Goal: Task Accomplishment & Management: Complete application form

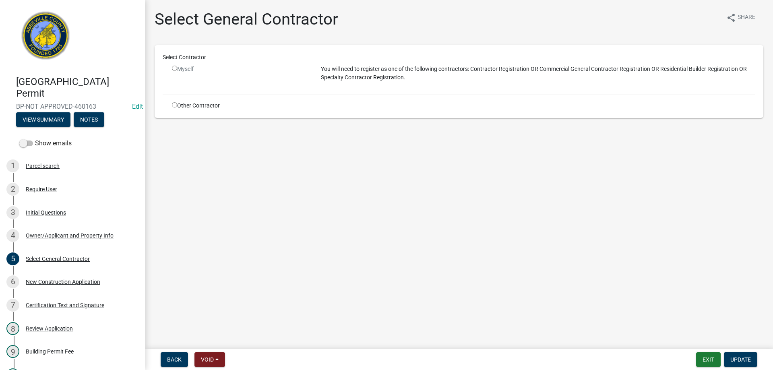
scroll to position [54, 0]
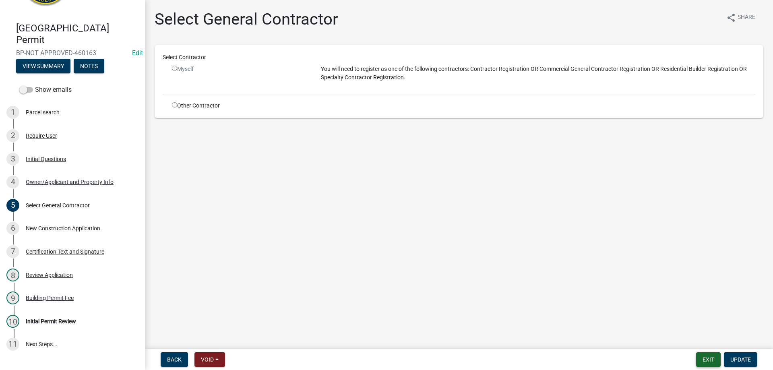
click at [713, 360] on button "Exit" at bounding box center [708, 359] width 25 height 14
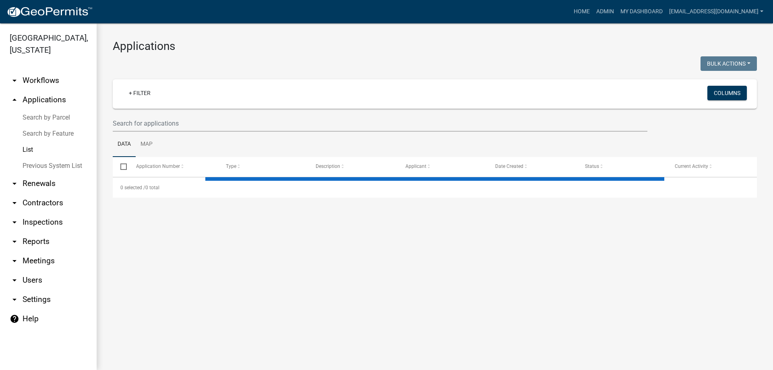
select select "3: 100"
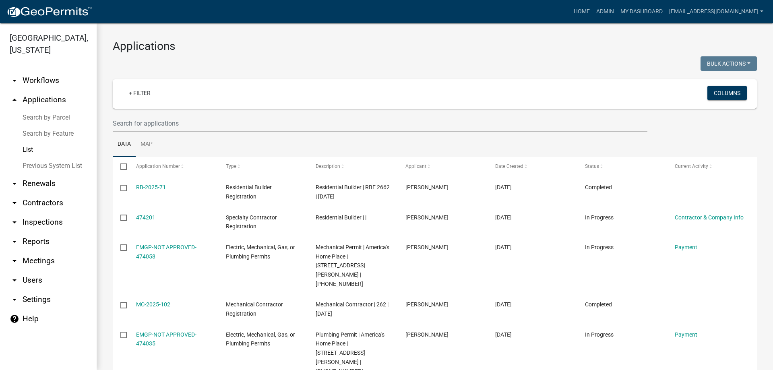
click at [31, 148] on link "List" at bounding box center [48, 150] width 97 height 16
click at [190, 121] on input "text" at bounding box center [380, 123] width 535 height 17
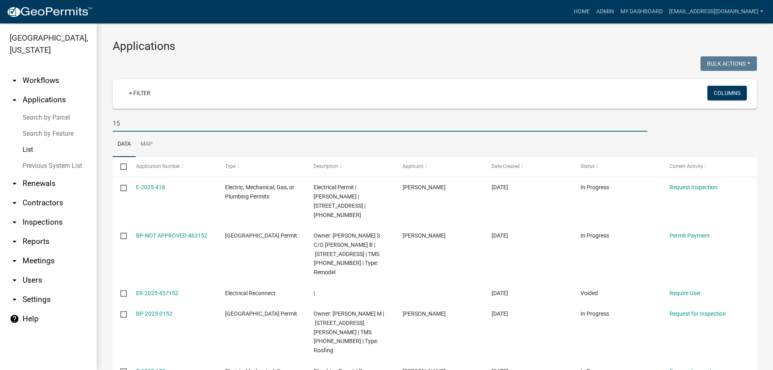
type input "1"
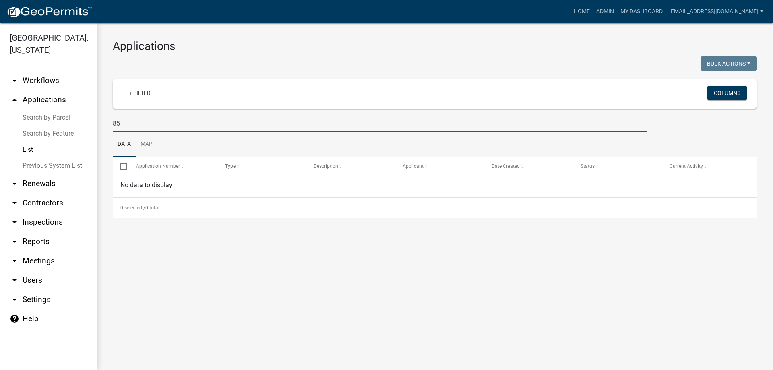
type input "8"
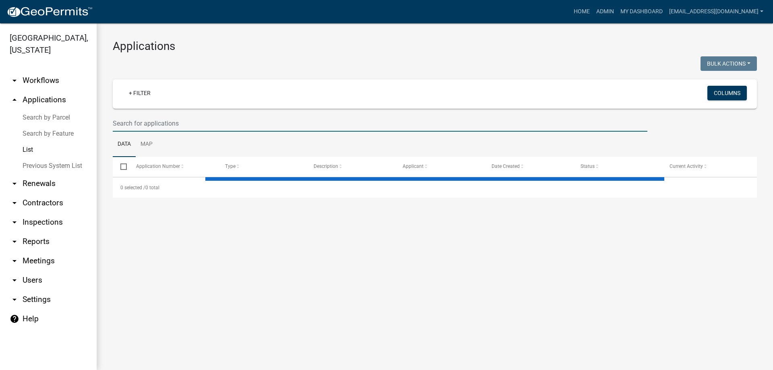
type input "B"
select select "3: 100"
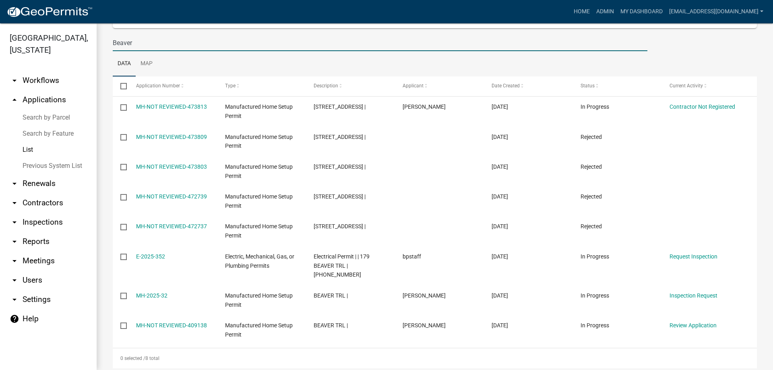
scroll to position [86, 0]
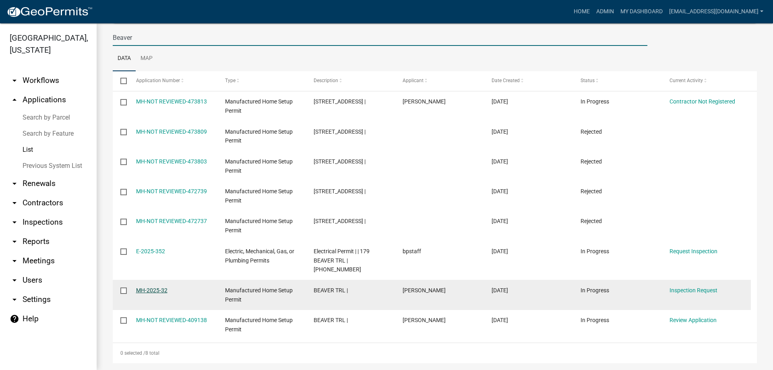
type input "Beaver"
click at [154, 287] on link "MH-2025-32" at bounding box center [151, 290] width 31 height 6
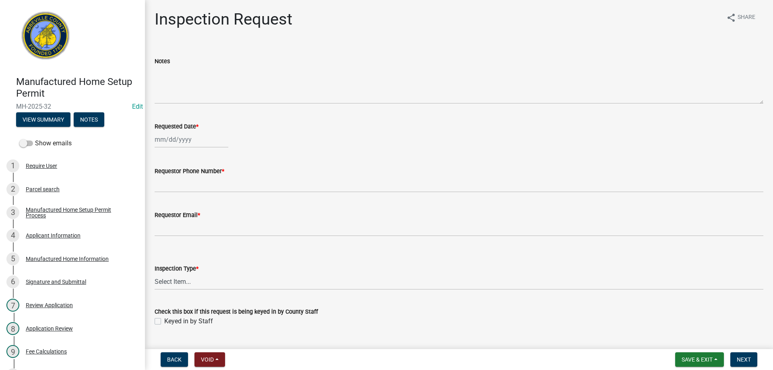
select select "9"
select select "2025"
click at [204, 139] on div "Jan Feb Mar Apr May Jun Jul Aug Sep Oct Nov Dec 1525 1526 1527 1528 1529 1530 1…" at bounding box center [192, 139] width 74 height 17
click at [215, 182] on div "5" at bounding box center [214, 182] width 13 height 13
type input "[DATE]"
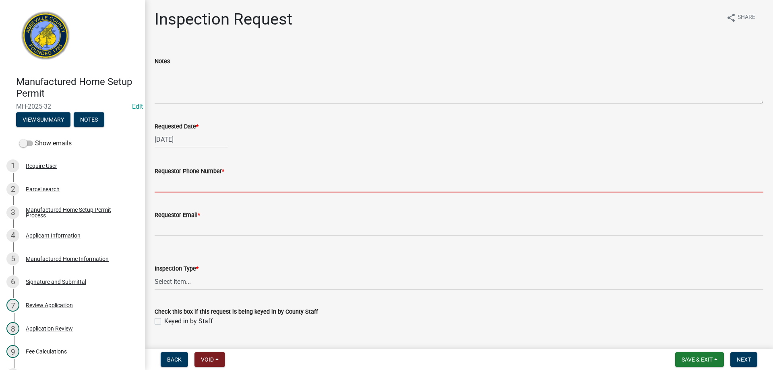
click at [213, 186] on input "Requestor Phone Number *" at bounding box center [459, 184] width 609 height 17
type input "8643445316"
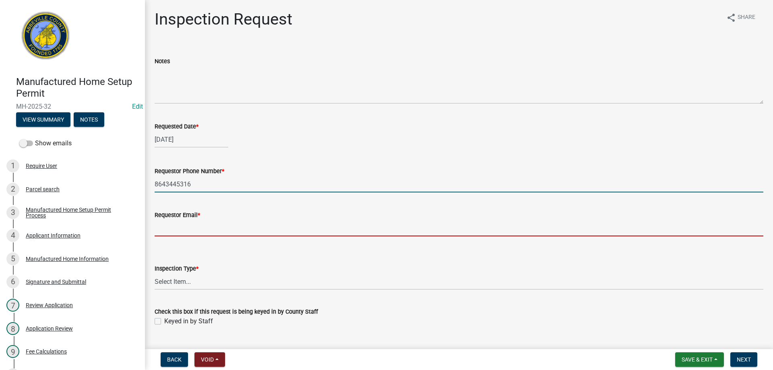
type input "rundamorton@yahoo.com"
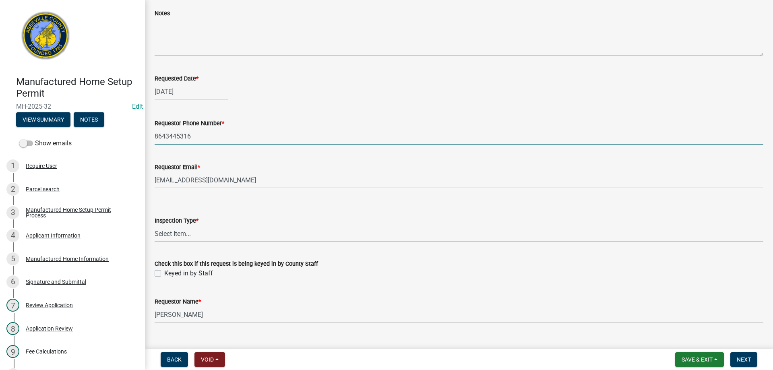
scroll to position [63, 0]
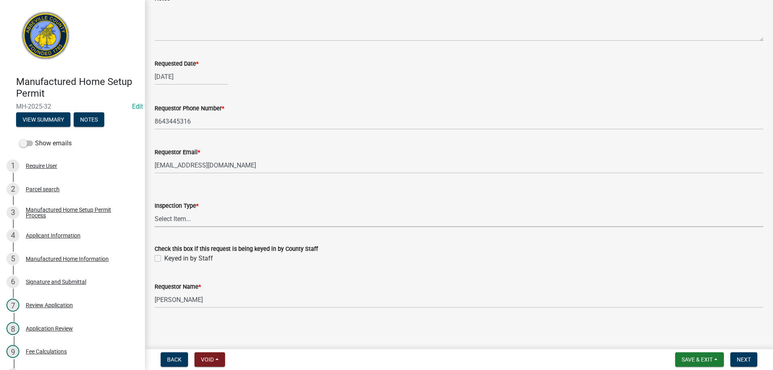
click at [203, 220] on select "Select Item... Inspection 1: Piers, tie-downs, electric, and plumbing Inspectio…" at bounding box center [459, 219] width 609 height 17
click at [155, 211] on select "Select Item... Inspection 1: Piers, tie-downs, electric, and plumbing Inspectio…" at bounding box center [459, 219] width 609 height 17
select select "dde82eb7-4e9f-4197-ae85-f9aafdb44678"
click at [164, 256] on label "Keyed in by Staff" at bounding box center [188, 259] width 49 height 10
click at [164, 256] on input "Keyed in by Staff" at bounding box center [166, 256] width 5 height 5
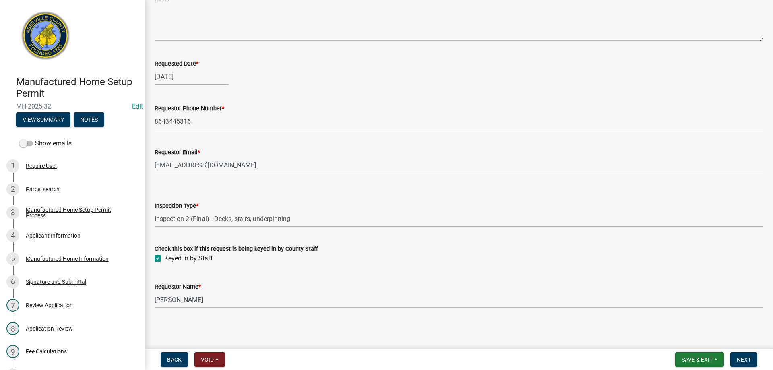
checkbox input "true"
click at [741, 354] on button "Next" at bounding box center [743, 359] width 27 height 14
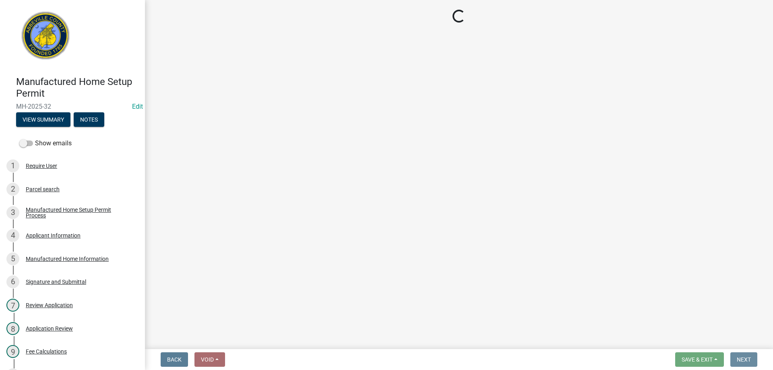
scroll to position [0, 0]
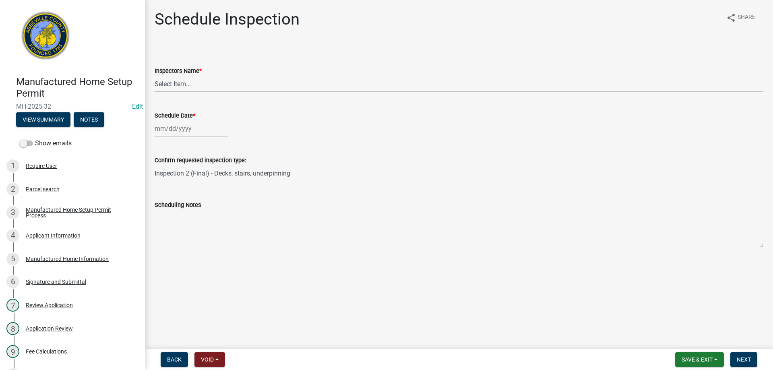
click at [207, 83] on select "Select Item... aprice@abbevillecountysc.com (Andrew M. Price) soshields@abbevil…" at bounding box center [459, 84] width 609 height 17
select select "56be3ac8-4e2d-49a7-9260-658958e29c03"
click at [155, 76] on select "Select Item... aprice@abbevillecountysc.com (Andrew M. Price) soshields@abbevil…" at bounding box center [459, 84] width 609 height 17
click at [198, 130] on div at bounding box center [192, 128] width 74 height 17
select select "9"
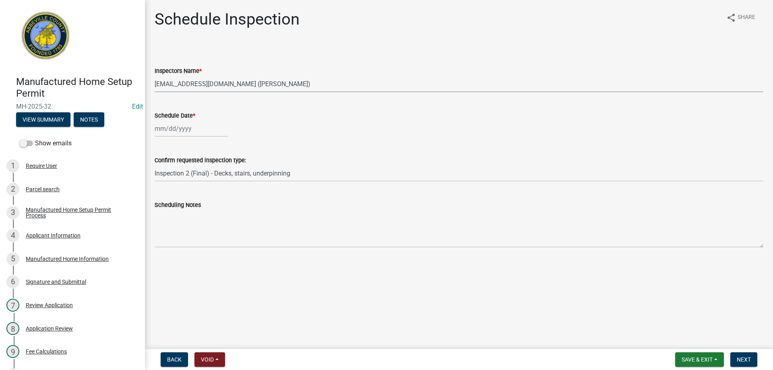
select select "2025"
click at [213, 171] on div "5" at bounding box center [214, 171] width 13 height 13
type input "[DATE]"
click at [747, 359] on span "Next" at bounding box center [744, 359] width 14 height 6
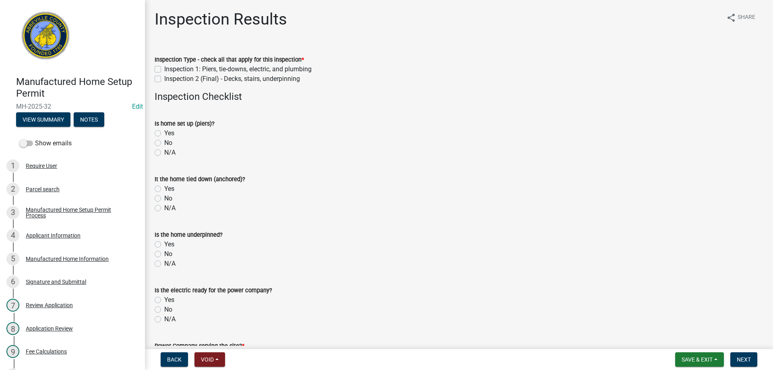
click at [164, 77] on label "Inspection 2 (Final) - Decks, stairs, underpinning" at bounding box center [232, 79] width 136 height 10
click at [164, 77] on input "Inspection 2 (Final) - Decks, stairs, underpinning" at bounding box center [166, 76] width 5 height 5
checkbox input "true"
checkbox input "false"
checkbox input "true"
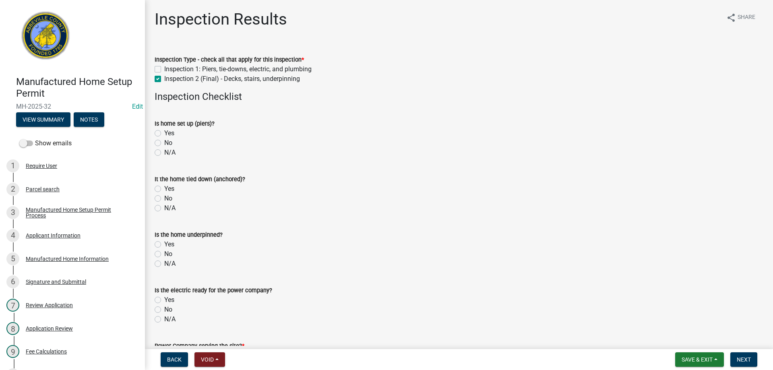
click at [164, 245] on label "Yes" at bounding box center [169, 245] width 10 height 10
click at [164, 245] on input "Yes" at bounding box center [166, 242] width 5 height 5
radio input "true"
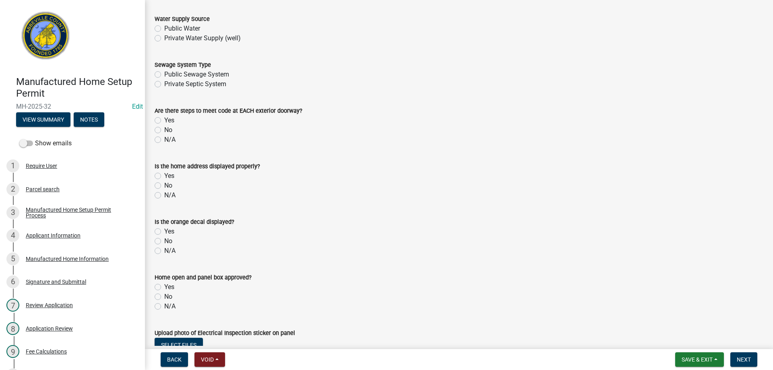
scroll to position [483, 0]
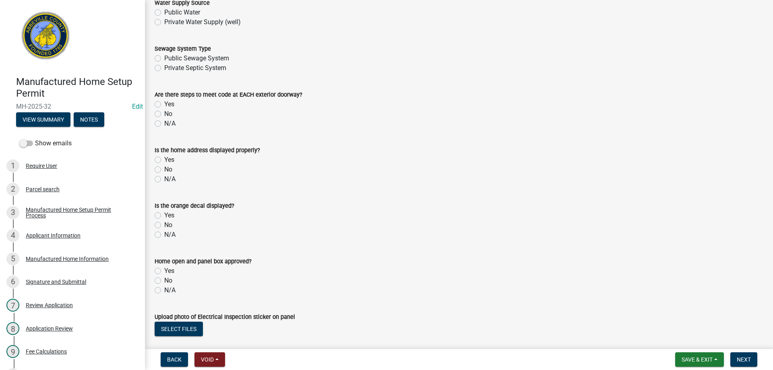
click at [164, 105] on label "Yes" at bounding box center [169, 104] width 10 height 10
click at [164, 105] on input "Yes" at bounding box center [166, 101] width 5 height 5
radio input "true"
click at [164, 160] on label "Yes" at bounding box center [169, 160] width 10 height 10
click at [164, 160] on input "Yes" at bounding box center [166, 157] width 5 height 5
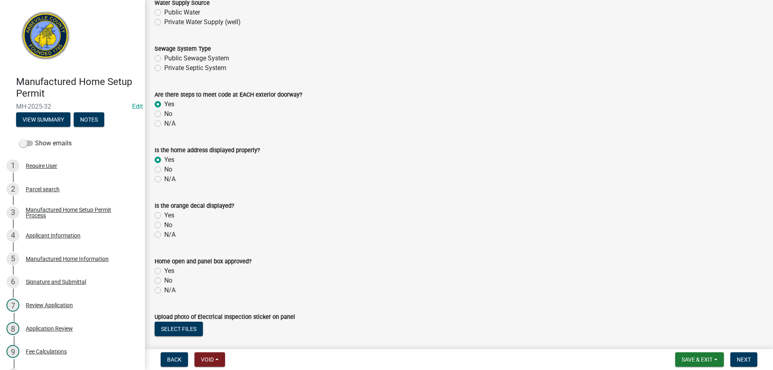
radio input "true"
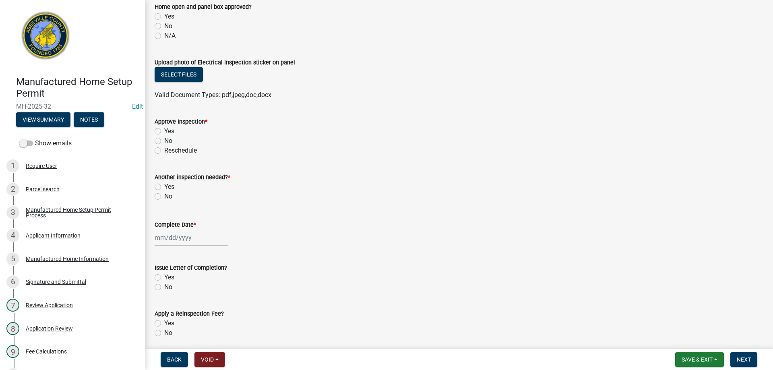
scroll to position [741, 0]
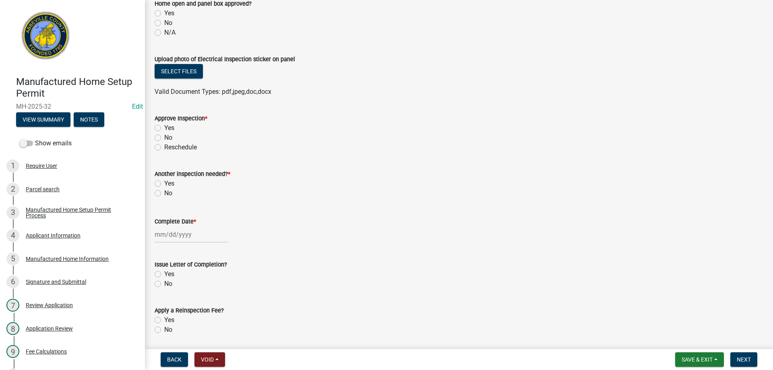
click at [164, 126] on label "Yes" at bounding box center [169, 128] width 10 height 10
click at [164, 126] on input "Yes" at bounding box center [166, 125] width 5 height 5
radio input "true"
click at [164, 194] on label "No" at bounding box center [168, 193] width 8 height 10
click at [164, 194] on input "No" at bounding box center [166, 190] width 5 height 5
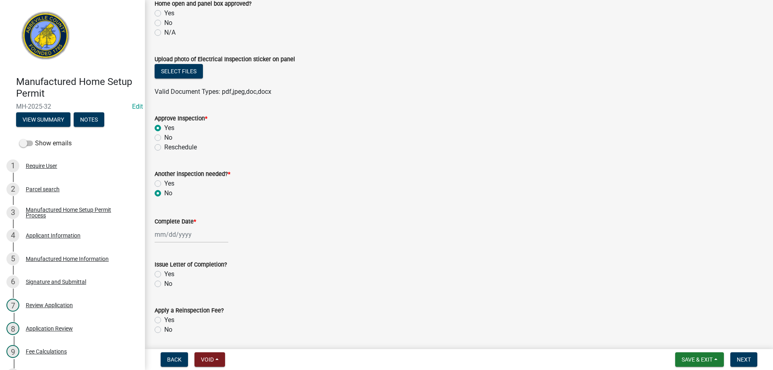
radio input "true"
click at [202, 237] on div at bounding box center [192, 234] width 74 height 17
select select "9"
select select "2025"
click at [213, 151] on div "5" at bounding box center [214, 153] width 13 height 13
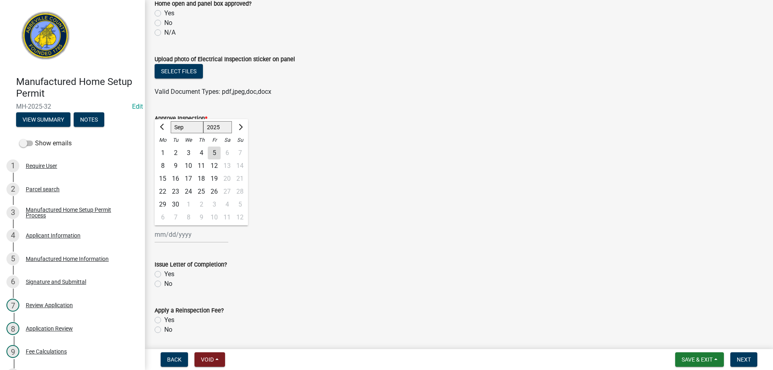
type input "[DATE]"
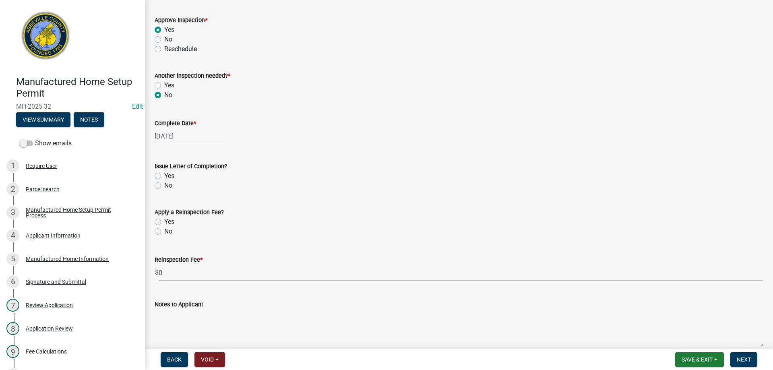
scroll to position [886, 0]
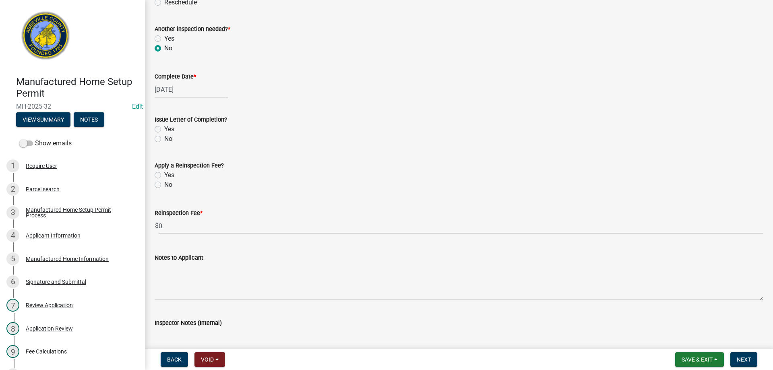
click at [164, 127] on label "Yes" at bounding box center [169, 129] width 10 height 10
click at [164, 127] on input "Yes" at bounding box center [166, 126] width 5 height 5
radio input "true"
click at [164, 182] on label "No" at bounding box center [168, 185] width 8 height 10
click at [164, 182] on input "No" at bounding box center [166, 182] width 5 height 5
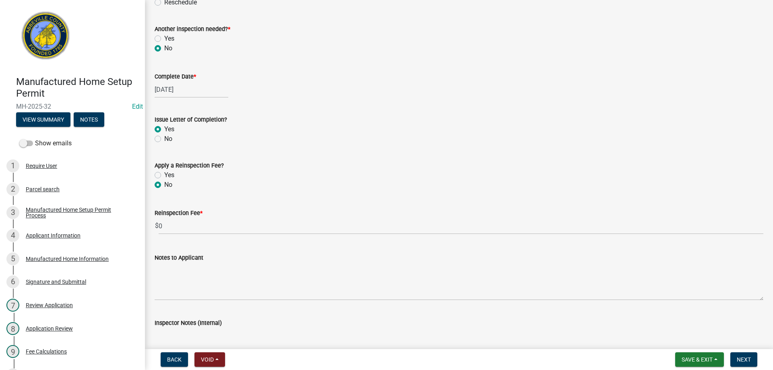
radio input "true"
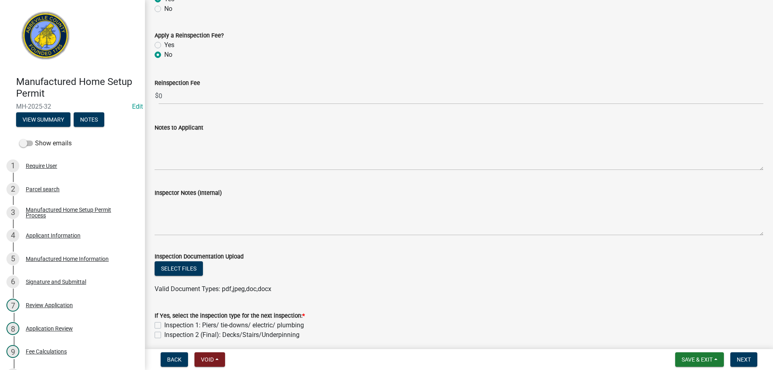
scroll to position [1048, 0]
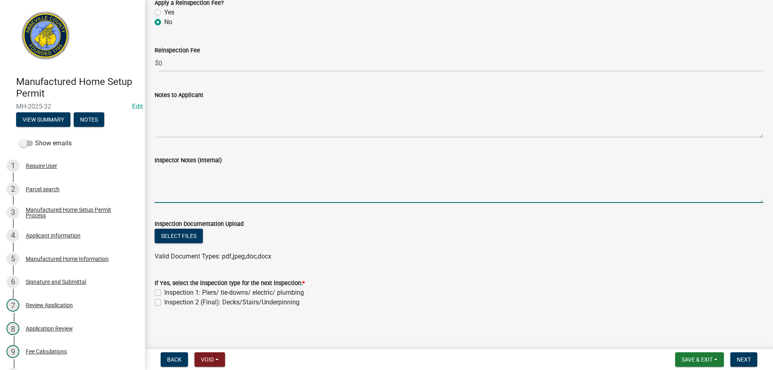
click at [242, 188] on textarea "Inspector Notes (Internal)" at bounding box center [459, 184] width 609 height 38
type textarea "Brick underpinning w/ access door and vents, 4 x 4 treated porches w/ steps and…"
click at [164, 302] on label "Inspection 2 (Final): Decks/Stairs/Underpinning" at bounding box center [231, 303] width 135 height 10
click at [164, 302] on input "Inspection 2 (Final): Decks/Stairs/Underpinning" at bounding box center [166, 300] width 5 height 5
checkbox input "true"
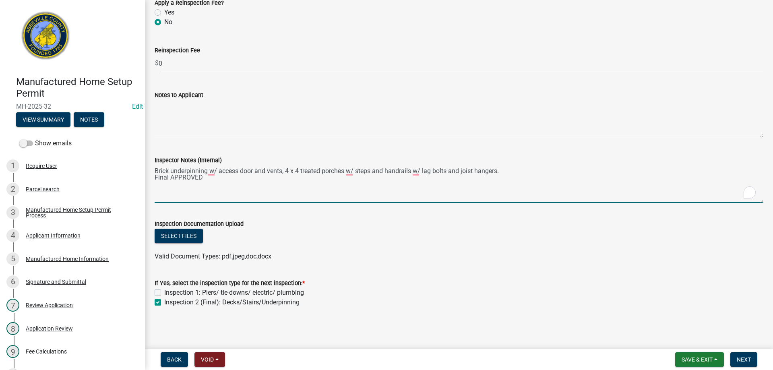
checkbox input "false"
checkbox input "true"
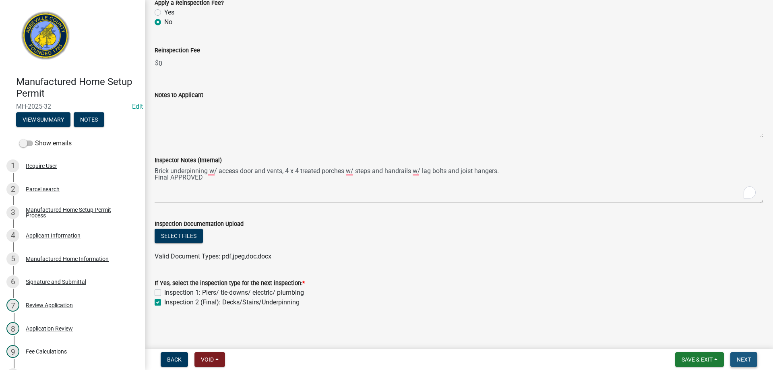
click at [744, 356] on span "Next" at bounding box center [744, 359] width 14 height 6
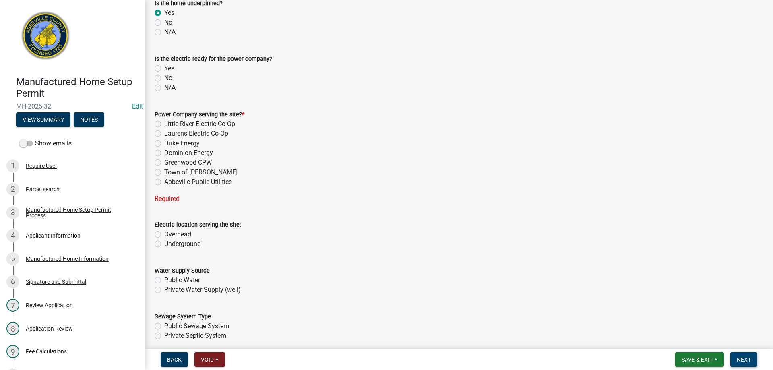
scroll to position [205, 0]
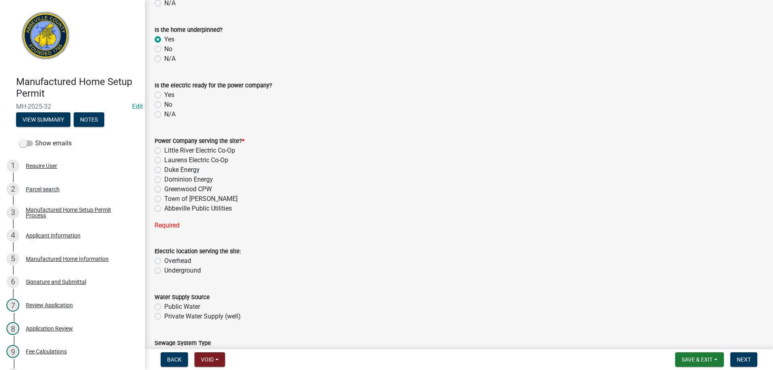
click at [164, 152] on label "Little River Electric Co-Op" at bounding box center [199, 151] width 71 height 10
click at [164, 151] on input "Little River Electric Co-Op" at bounding box center [166, 148] width 5 height 5
radio input "true"
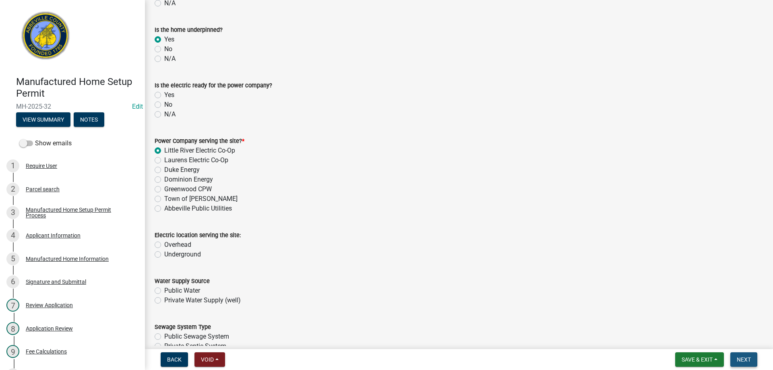
click at [744, 358] on span "Next" at bounding box center [744, 359] width 14 height 6
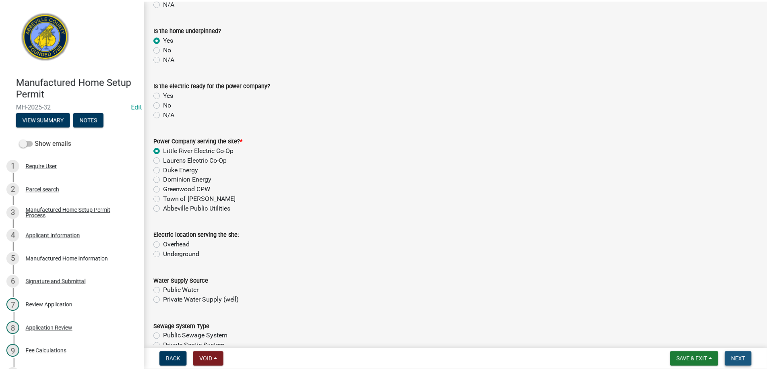
scroll to position [0, 0]
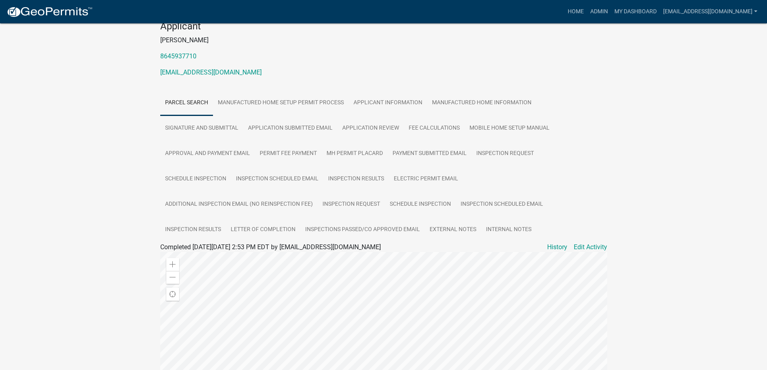
scroll to position [124, 0]
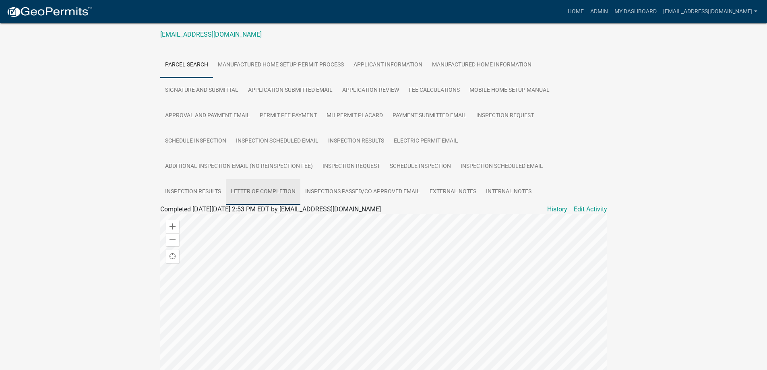
click at [271, 188] on link "Letter of Completion" at bounding box center [263, 192] width 74 height 26
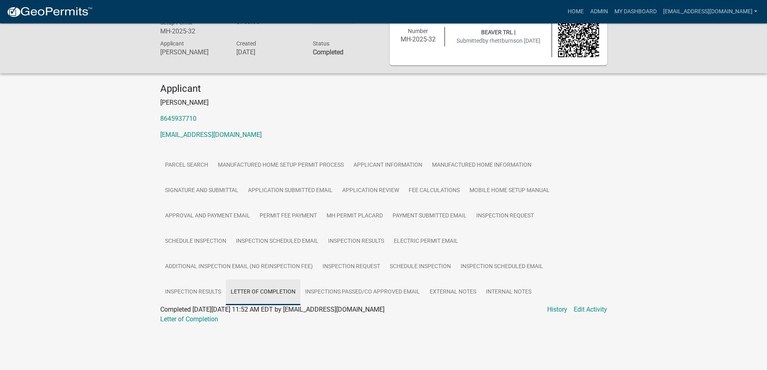
scroll to position [23, 0]
click at [200, 318] on link "Letter of Completion" at bounding box center [189, 319] width 58 height 8
click at [587, 10] on link "Admin" at bounding box center [599, 11] width 24 height 15
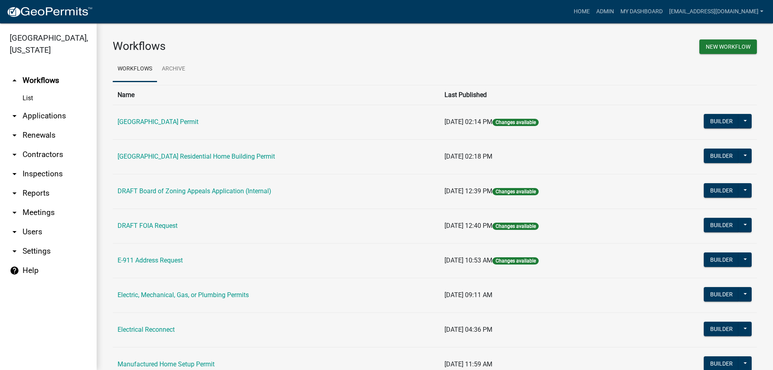
click at [47, 116] on link "arrow_drop_down Applications" at bounding box center [48, 115] width 97 height 19
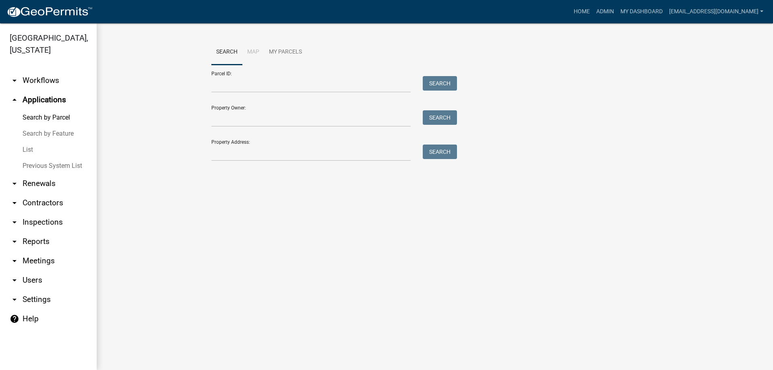
click at [27, 145] on link "List" at bounding box center [48, 150] width 97 height 16
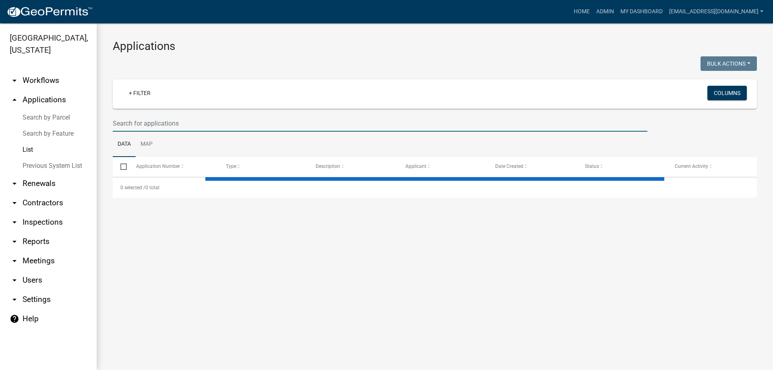
click at [194, 122] on input "text" at bounding box center [380, 123] width 535 height 17
select select "3: 100"
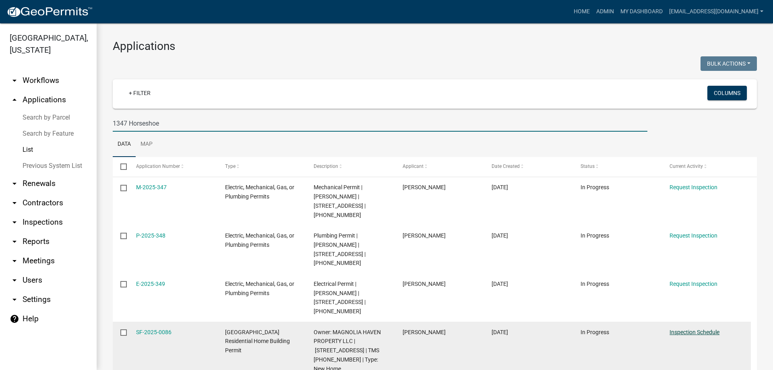
type input "1347 Horseshoe"
click at [690, 329] on link "Inspection Schedule" at bounding box center [695, 332] width 50 height 6
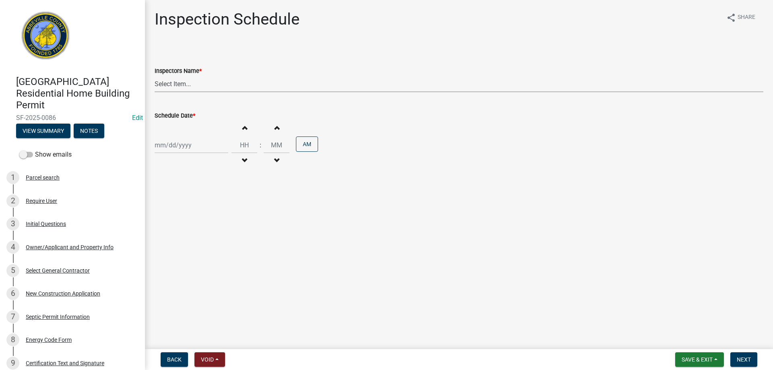
click at [217, 88] on select "Select Item... aprice@abbevillecountysc.com (Andrew M. Price) soshields@abbevil…" at bounding box center [459, 84] width 609 height 17
select select "56be3ac8-4e2d-49a7-9260-658958e29c03"
click at [155, 76] on select "Select Item... aprice@abbevillecountysc.com (Andrew M. Price) soshields@abbevil…" at bounding box center [459, 84] width 609 height 17
select select "9"
select select "2025"
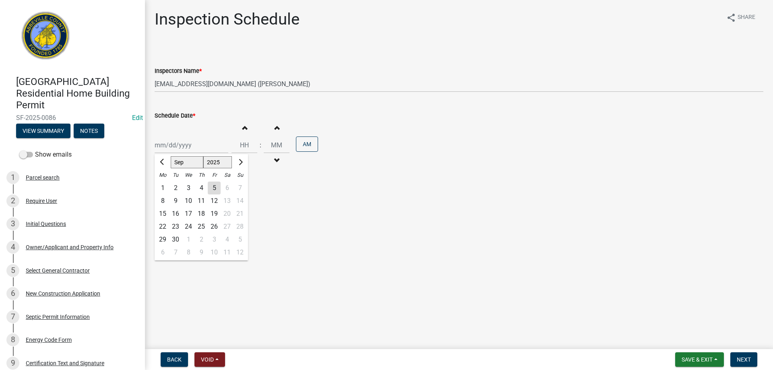
click at [208, 139] on div "Jan Feb Mar Apr May Jun Jul Aug Sep Oct Nov Dec 1525 1526 1527 1528 1529 1530 1…" at bounding box center [192, 145] width 74 height 17
click at [212, 187] on div "5" at bounding box center [214, 188] width 13 height 13
type input "[DATE]"
click at [745, 358] on span "Next" at bounding box center [744, 359] width 14 height 6
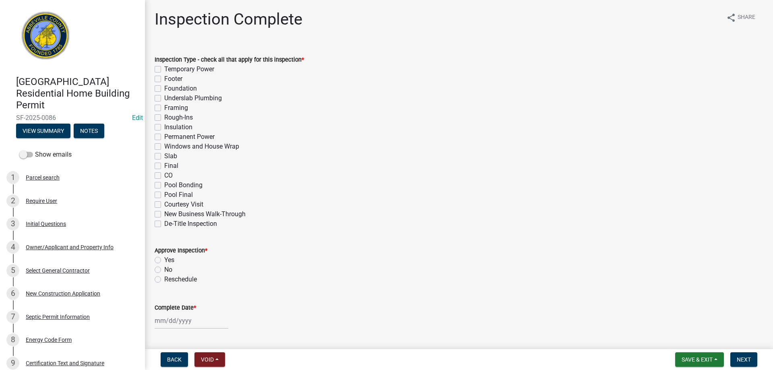
click at [164, 128] on label "Insulation" at bounding box center [178, 127] width 28 height 10
click at [164, 128] on input "Insulation" at bounding box center [166, 124] width 5 height 5
checkbox input "true"
checkbox input "false"
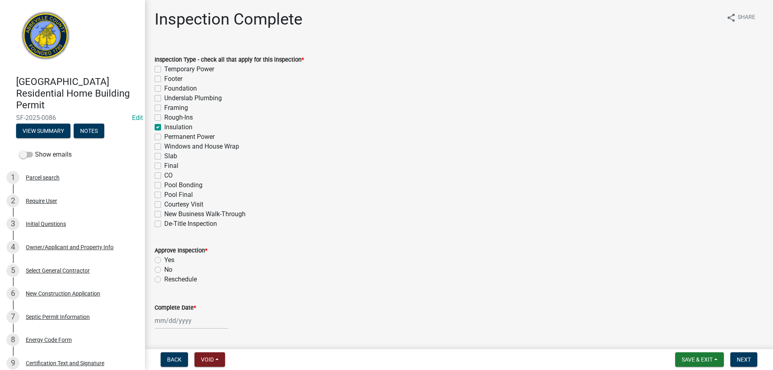
checkbox input "false"
checkbox input "true"
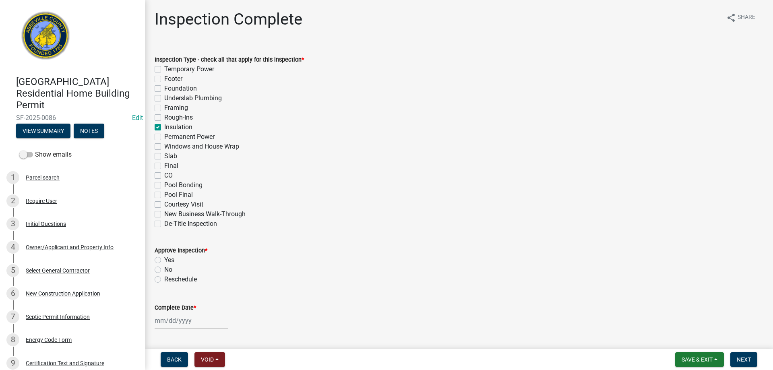
checkbox input "false"
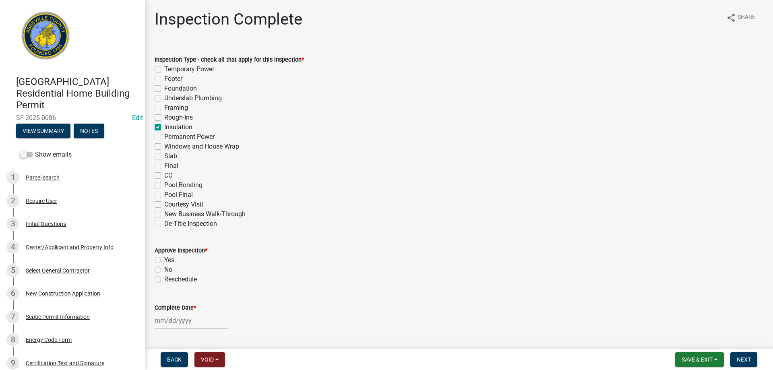
checkbox input "false"
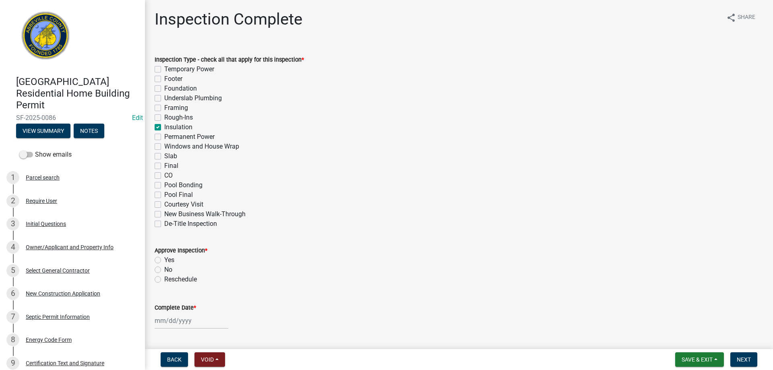
click at [164, 262] on label "Yes" at bounding box center [169, 260] width 10 height 10
click at [164, 260] on input "Yes" at bounding box center [166, 257] width 5 height 5
radio input "true"
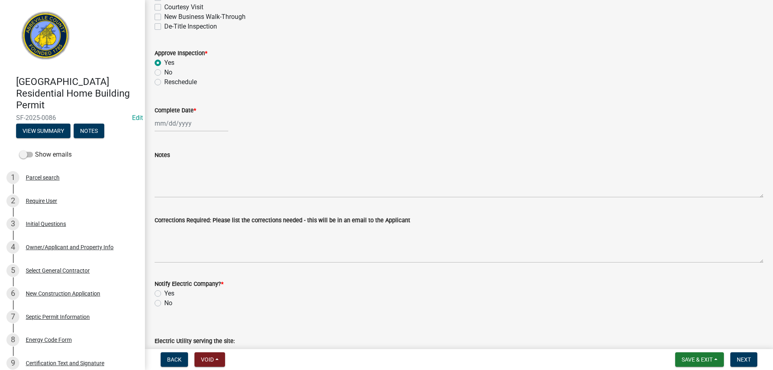
scroll to position [209, 0]
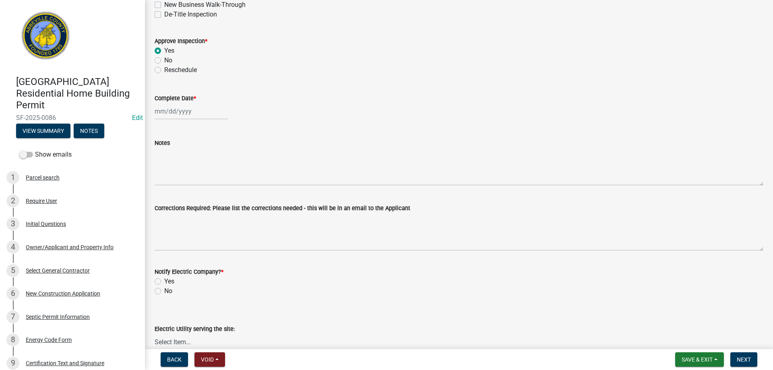
click at [205, 112] on div at bounding box center [192, 111] width 74 height 17
select select "9"
select select "2025"
click at [215, 150] on div "5" at bounding box center [214, 154] width 13 height 13
type input "[DATE]"
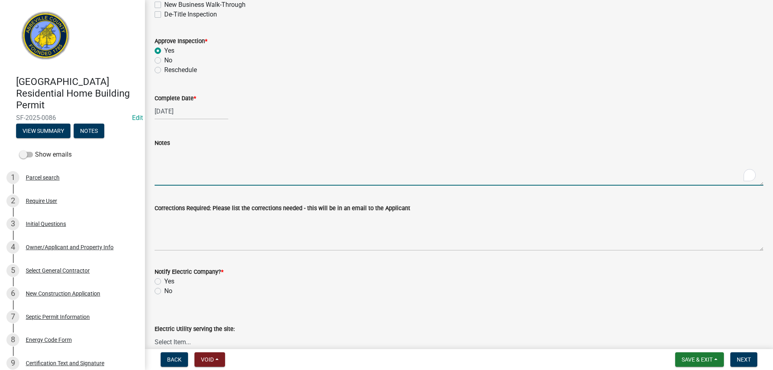
click at [205, 163] on textarea "Notes" at bounding box center [459, 167] width 609 height 38
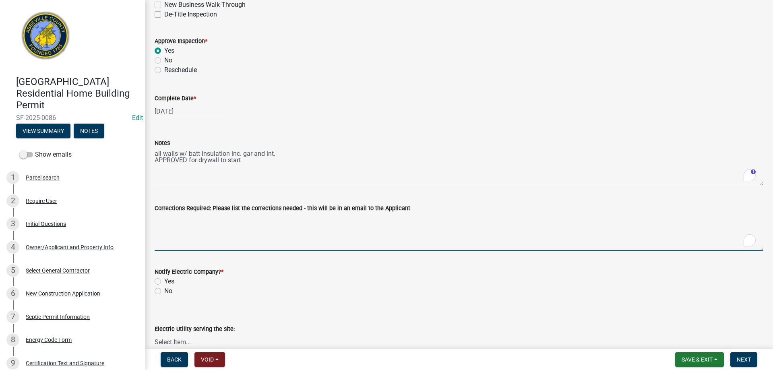
click at [286, 226] on textarea "Corrections Required: Please list the corrections needed - this will be in an e…" at bounding box center [459, 232] width 609 height 38
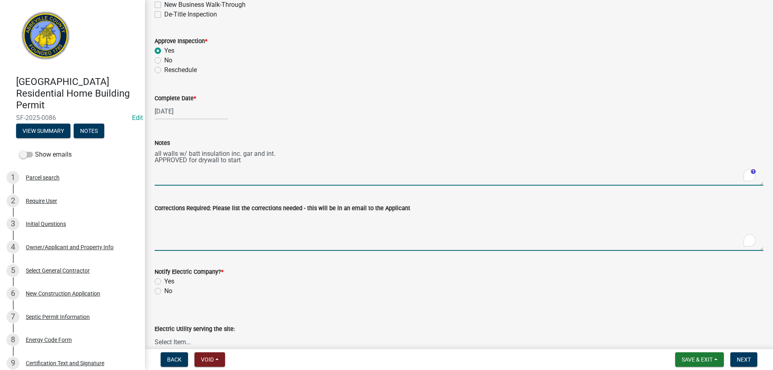
click at [253, 168] on textarea "all walls w/ batt insulation inc. gar and int. APPROVED for drywall to start" at bounding box center [459, 167] width 609 height 38
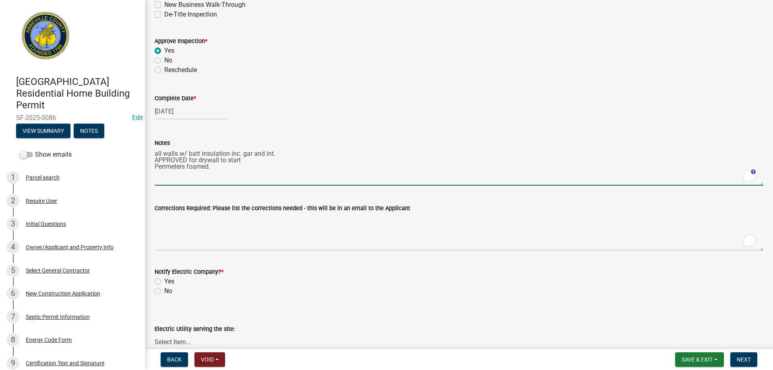
type textarea "all walls w/ batt insulation inc. gar and int. APPROVED for drywall to start Pe…"
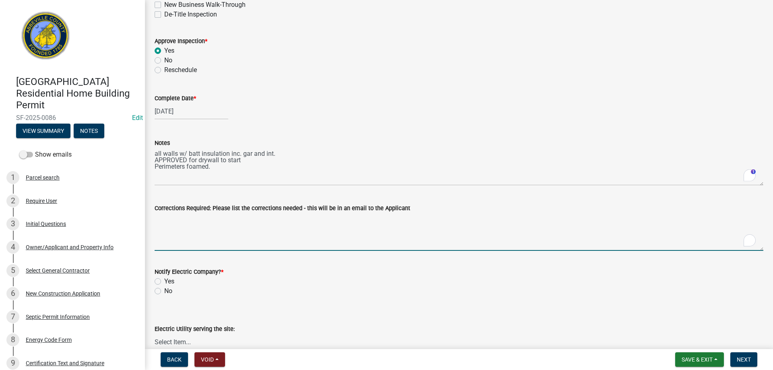
click at [193, 227] on textarea "Corrections Required: Please list the corrections needed - this will be in an e…" at bounding box center [459, 232] width 609 height 38
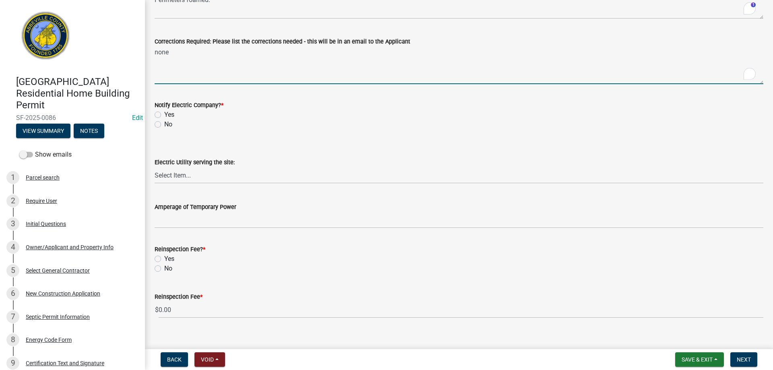
scroll to position [387, 0]
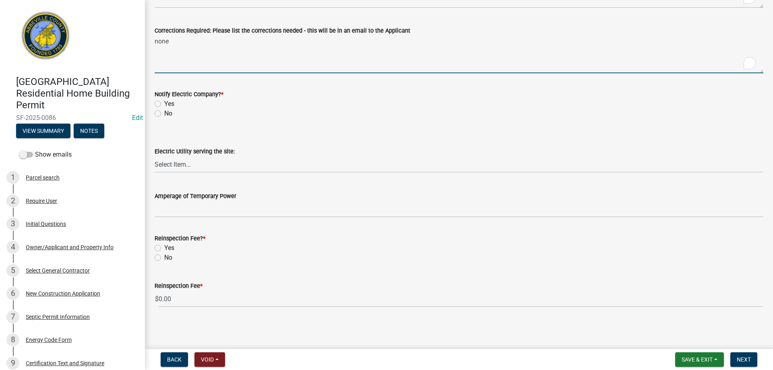
type textarea "none"
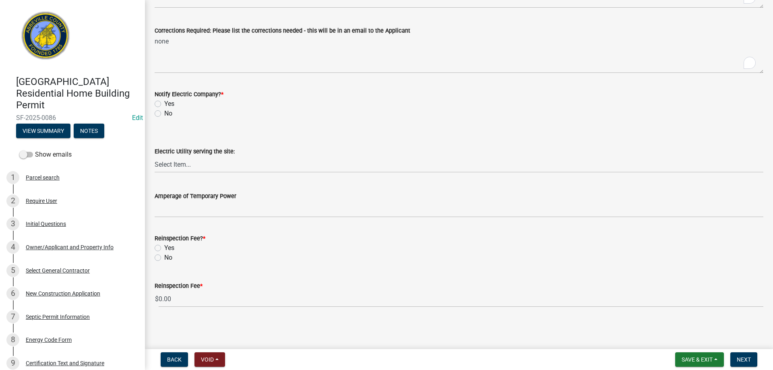
click at [164, 112] on label "No" at bounding box center [168, 114] width 8 height 10
click at [164, 112] on input "No" at bounding box center [166, 111] width 5 height 5
radio input "true"
click at [164, 257] on label "No" at bounding box center [168, 258] width 8 height 10
click at [164, 257] on input "No" at bounding box center [166, 255] width 5 height 5
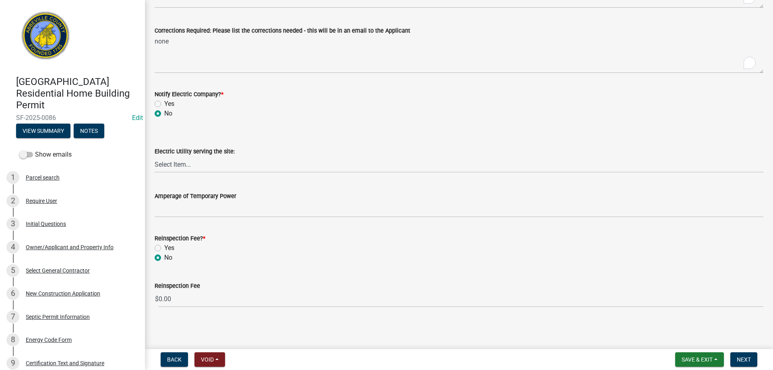
radio input "true"
click at [747, 359] on span "Next" at bounding box center [744, 359] width 14 height 6
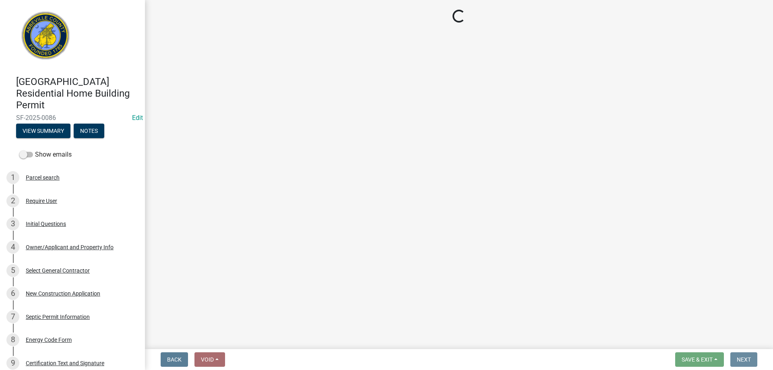
scroll to position [0, 0]
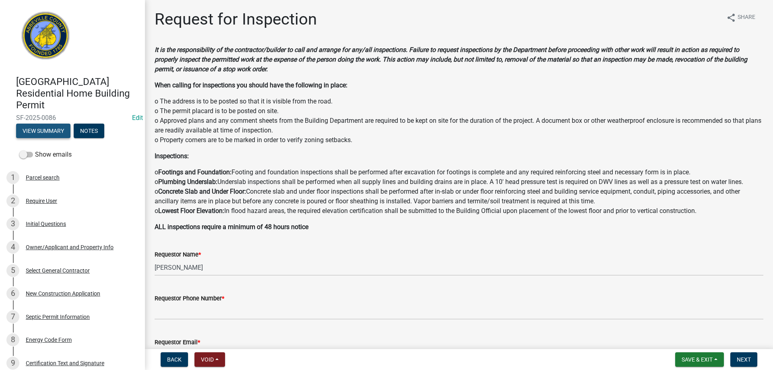
click at [52, 128] on button "View Summary" at bounding box center [43, 131] width 54 height 14
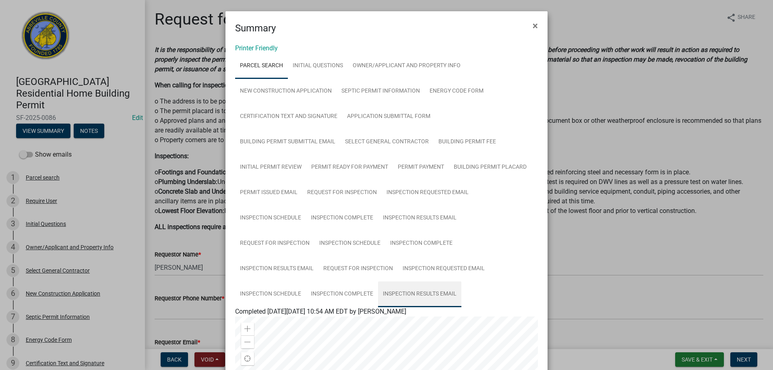
click at [422, 294] on link "Inspection Results Email" at bounding box center [419, 294] width 83 height 26
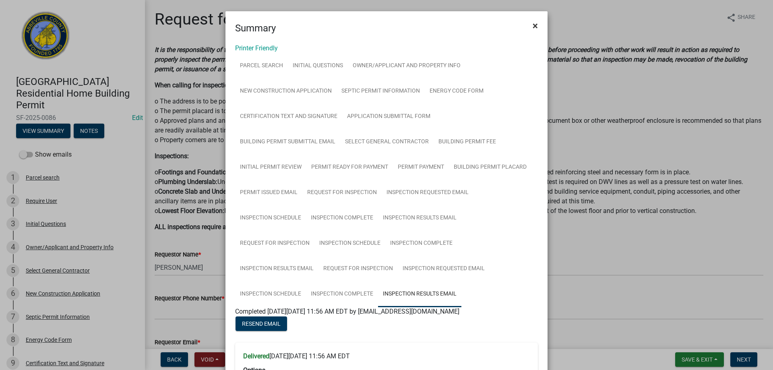
click at [529, 22] on button "×" at bounding box center [535, 25] width 18 height 23
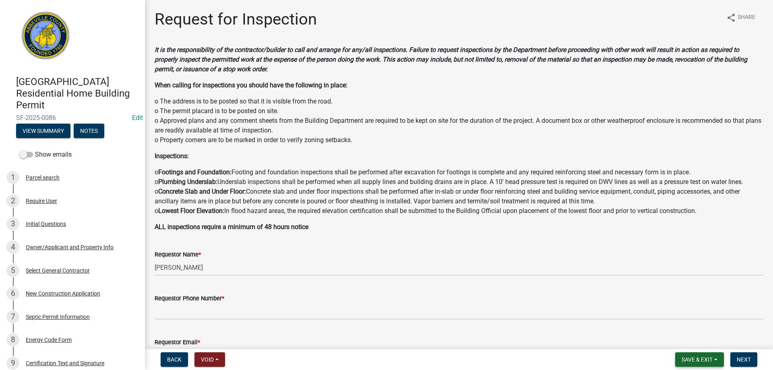
click at [694, 358] on span "Save & Exit" at bounding box center [697, 359] width 31 height 6
click at [691, 339] on button "Save & Exit" at bounding box center [692, 338] width 64 height 19
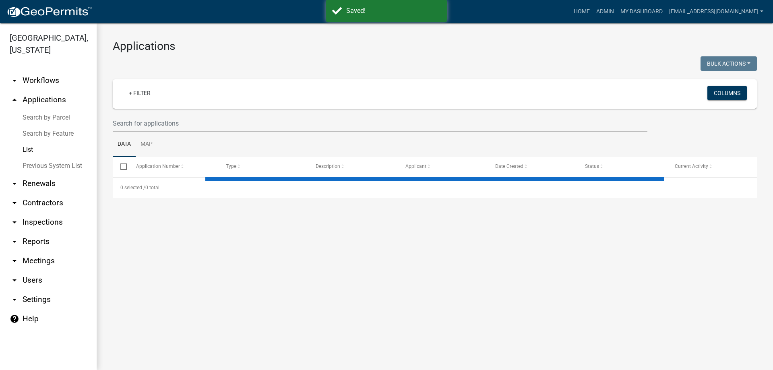
select select "3: 100"
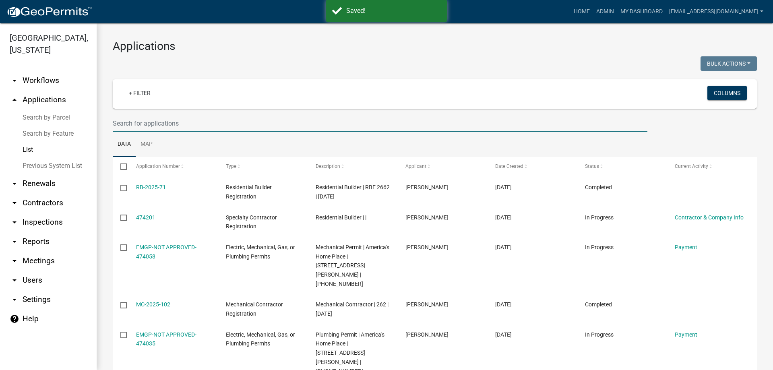
click at [183, 124] on input "text" at bounding box center [380, 123] width 535 height 17
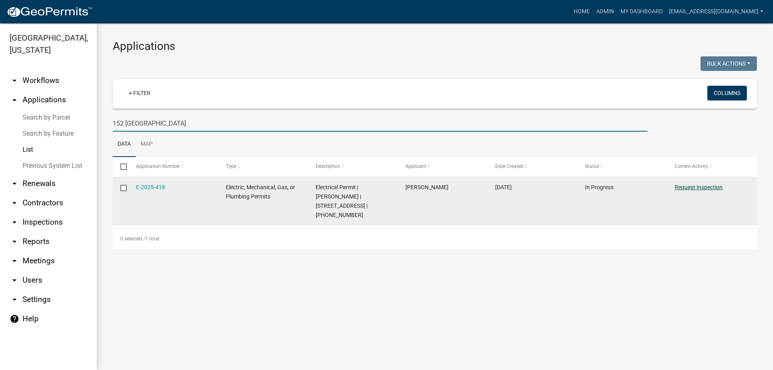
type input "152 Smyrna"
click at [697, 186] on link "Request Inspection" at bounding box center [699, 187] width 48 height 6
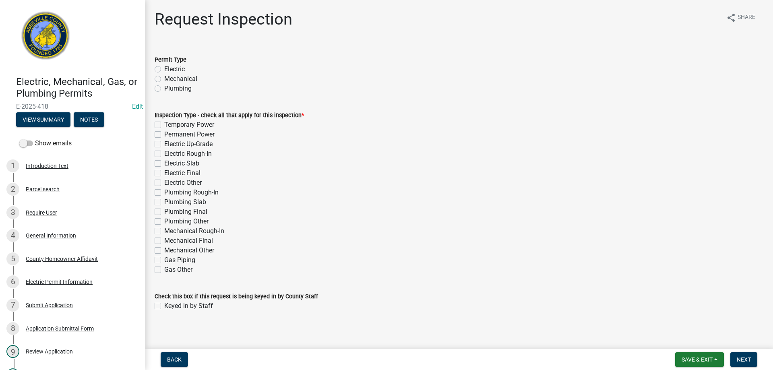
click at [164, 70] on label "Electric" at bounding box center [174, 69] width 21 height 10
click at [164, 70] on input "Electric" at bounding box center [166, 66] width 5 height 5
radio input "true"
click at [164, 126] on label "Temporary Power" at bounding box center [189, 125] width 50 height 10
click at [164, 125] on input "Temporary Power" at bounding box center [166, 122] width 5 height 5
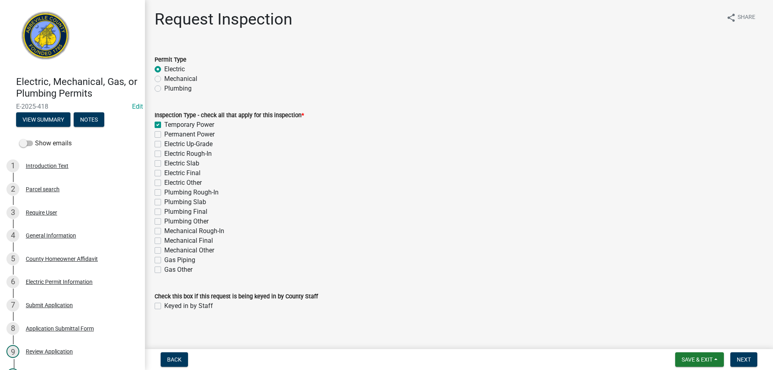
checkbox input "true"
checkbox input "false"
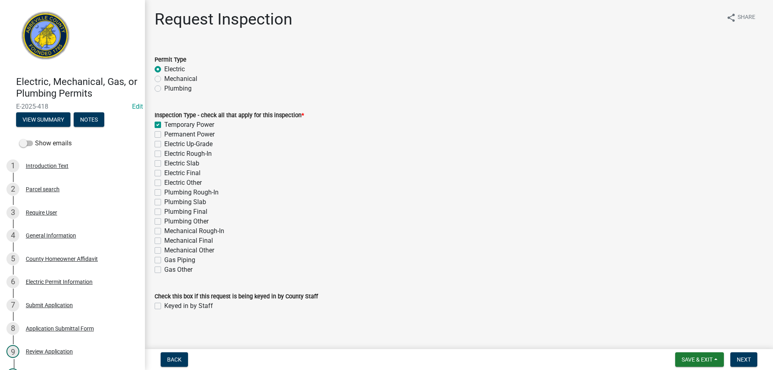
checkbox input "false"
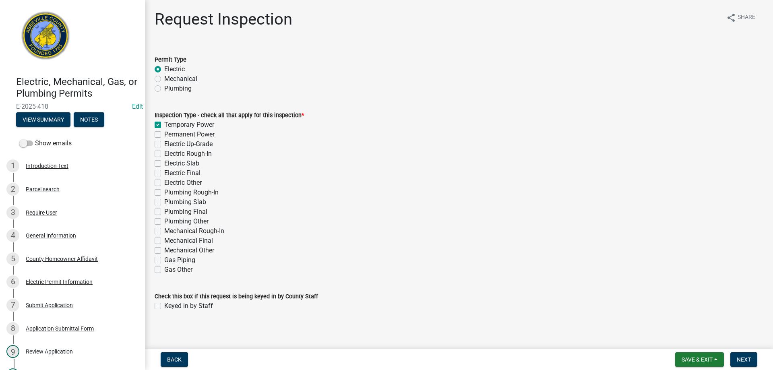
checkbox input "false"
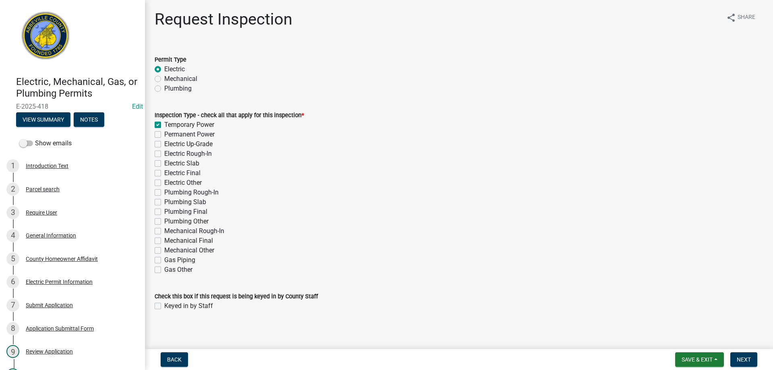
checkbox input "false"
click at [164, 307] on label "Keyed in by Staff" at bounding box center [188, 306] width 49 height 10
click at [164, 306] on input "Keyed in by Staff" at bounding box center [166, 303] width 5 height 5
checkbox input "true"
click at [748, 359] on span "Next" at bounding box center [744, 359] width 14 height 6
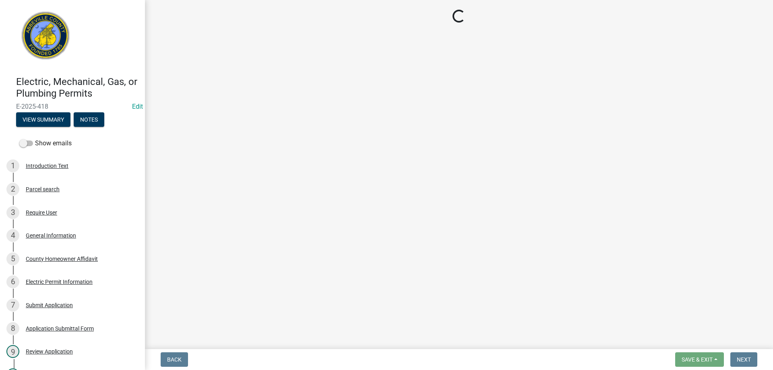
select select "896ec84b-7942-43b9-a78d-4f1554b7930c"
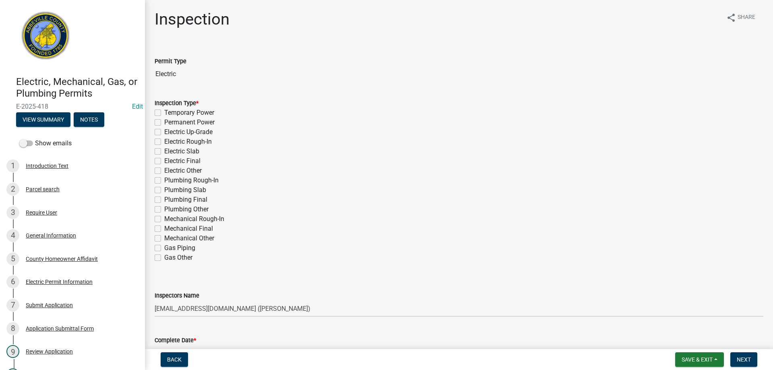
click at [164, 112] on label "Temporary Power" at bounding box center [189, 113] width 50 height 10
click at [164, 112] on input "Temporary Power" at bounding box center [166, 110] width 5 height 5
checkbox input "true"
checkbox input "false"
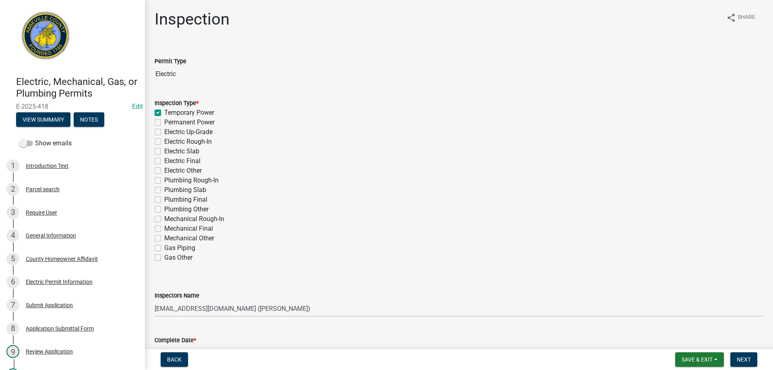
checkbox input "false"
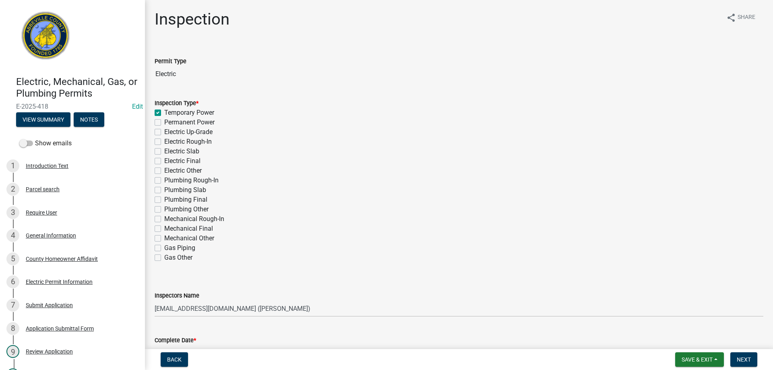
checkbox input "false"
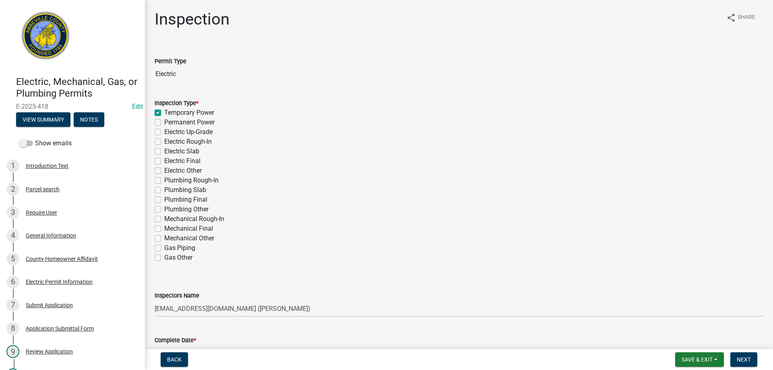
checkbox input "false"
click at [315, 308] on select "Select Item... aprice@abbevillecountysc.com (Andrew M. Price) soshields@abbevil…" at bounding box center [459, 308] width 609 height 17
select select "56be3ac8-4e2d-49a7-9260-658958e29c03"
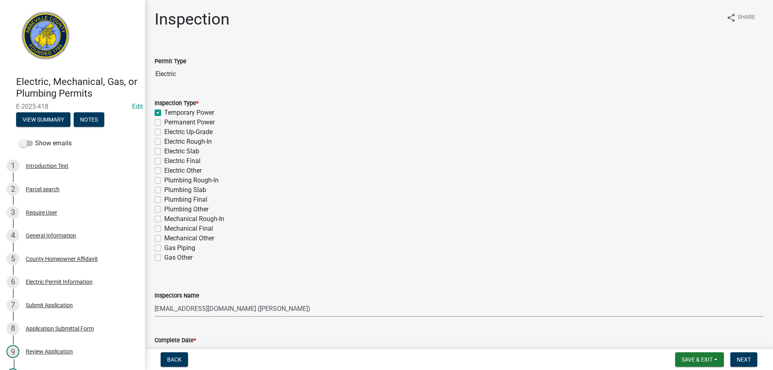
click at [155, 300] on select "Select Item... aprice@abbevillecountysc.com (Andrew M. Price) soshields@abbevil…" at bounding box center [459, 308] width 609 height 17
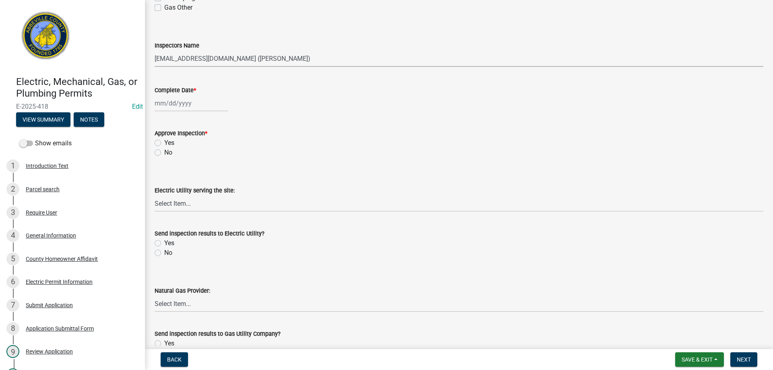
scroll to position [258, 0]
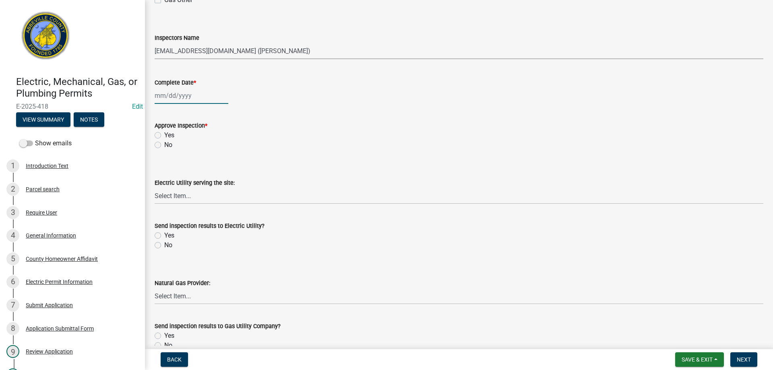
click at [203, 95] on div at bounding box center [192, 95] width 74 height 17
select select "9"
select select "2025"
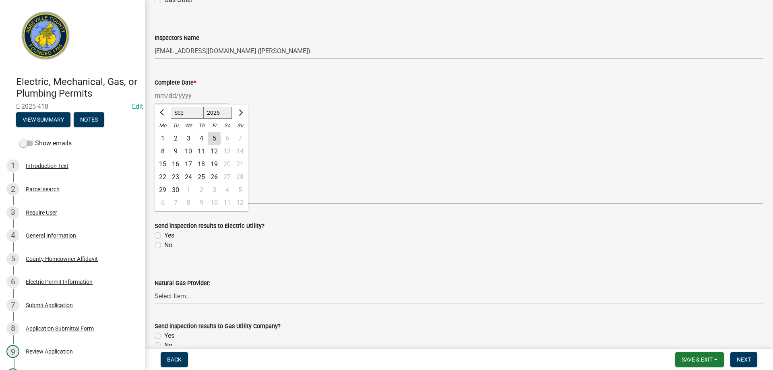
click at [211, 136] on div "5" at bounding box center [214, 138] width 13 height 13
type input "[DATE]"
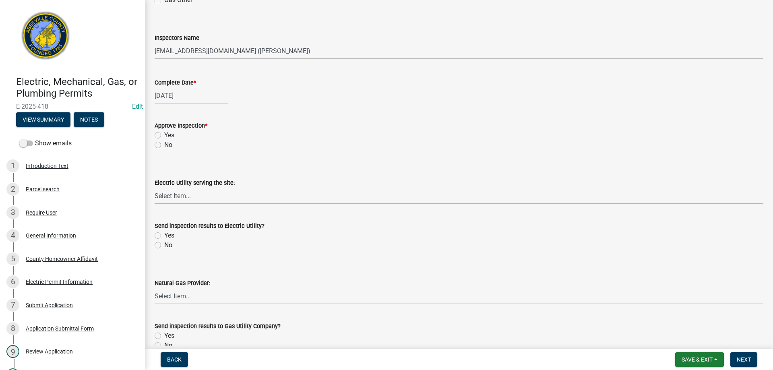
click at [164, 144] on label "No" at bounding box center [168, 145] width 8 height 10
click at [164, 144] on input "No" at bounding box center [166, 142] width 5 height 5
radio input "true"
click at [205, 198] on select "Select Item... Little River Electric Co-Op Laurens Electric Co-Op Duke Energy D…" at bounding box center [459, 196] width 609 height 17
click at [155, 188] on select "Select Item... Little River Electric Co-Op Laurens Electric Co-Op Duke Energy D…" at bounding box center [459, 196] width 609 height 17
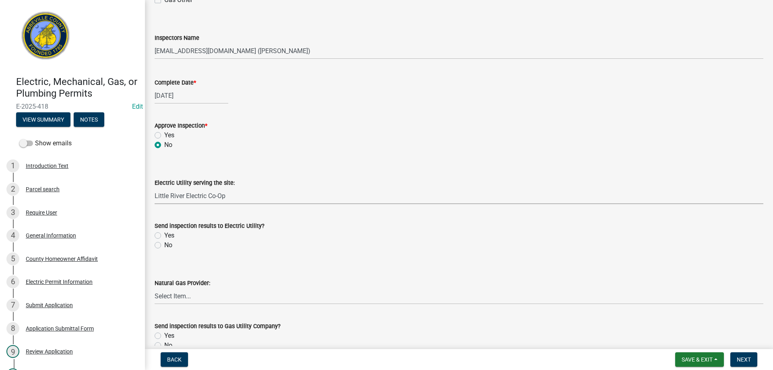
select select "bd80ec07-8d03-48b2-b776-9846ceba1ce7"
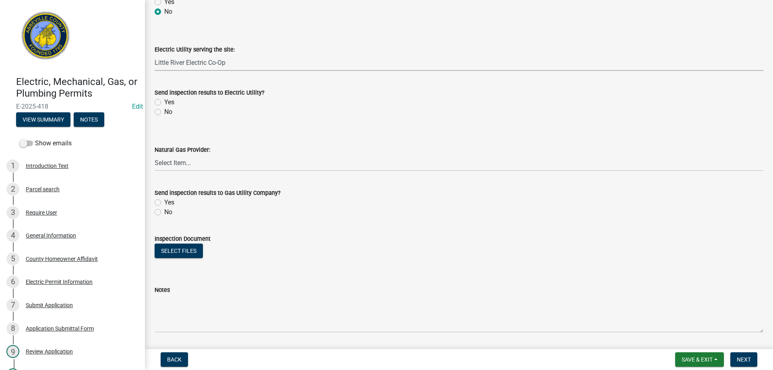
scroll to position [419, 0]
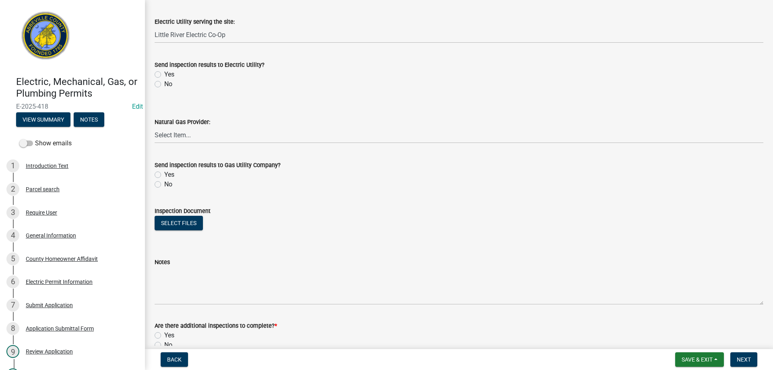
click at [164, 84] on label "No" at bounding box center [168, 84] width 8 height 10
click at [164, 84] on input "No" at bounding box center [166, 81] width 5 height 5
radio input "true"
click at [164, 184] on label "No" at bounding box center [168, 185] width 8 height 10
click at [164, 184] on input "No" at bounding box center [166, 182] width 5 height 5
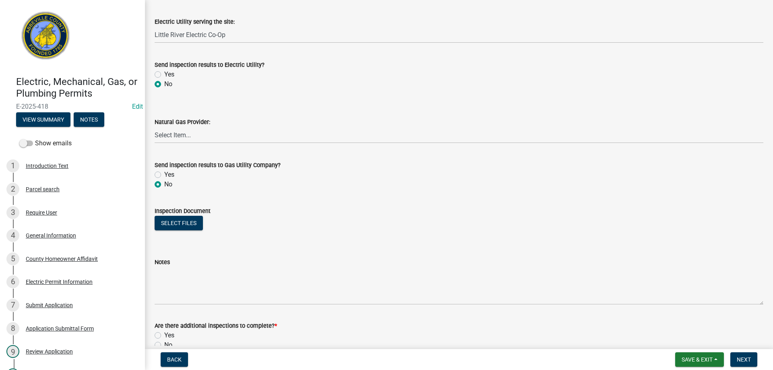
radio input "true"
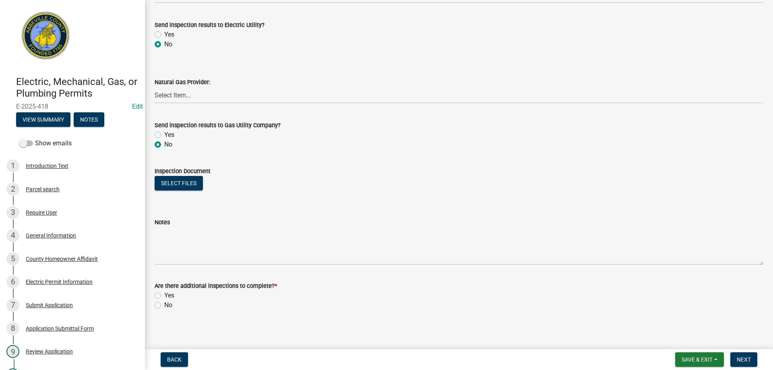
scroll to position [461, 0]
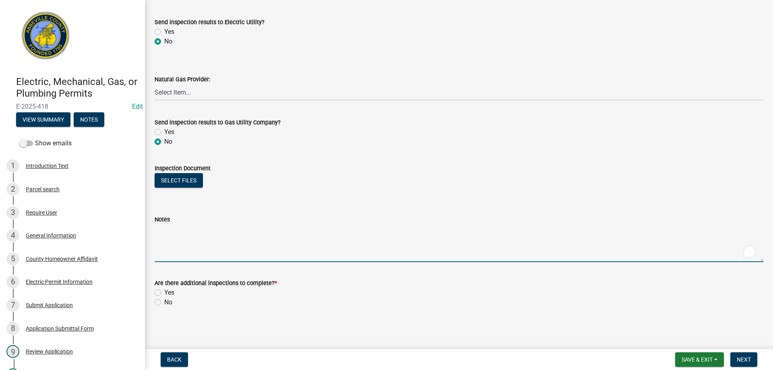
click at [220, 239] on textarea "Notes" at bounding box center [459, 243] width 609 height 38
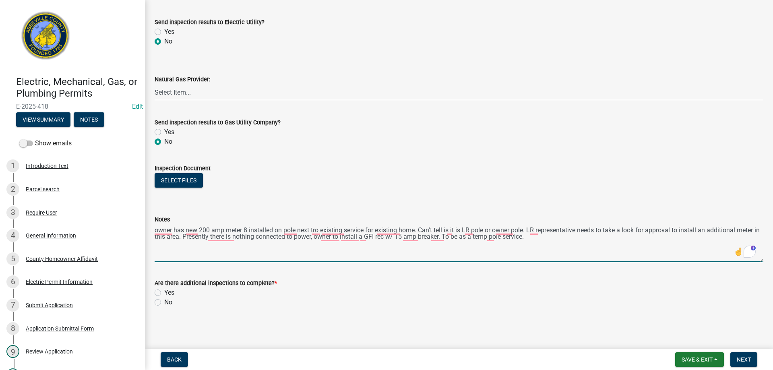
type textarea "owner has new 200 amp meter 8 installed on pole next tro existing service for e…"
click at [164, 293] on label "Yes" at bounding box center [169, 293] width 10 height 10
click at [164, 293] on input "Yes" at bounding box center [166, 290] width 5 height 5
radio input "true"
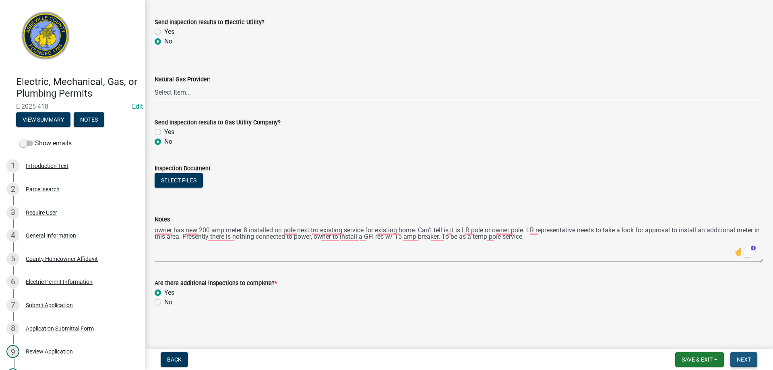
click at [745, 353] on button "Next" at bounding box center [743, 359] width 27 height 14
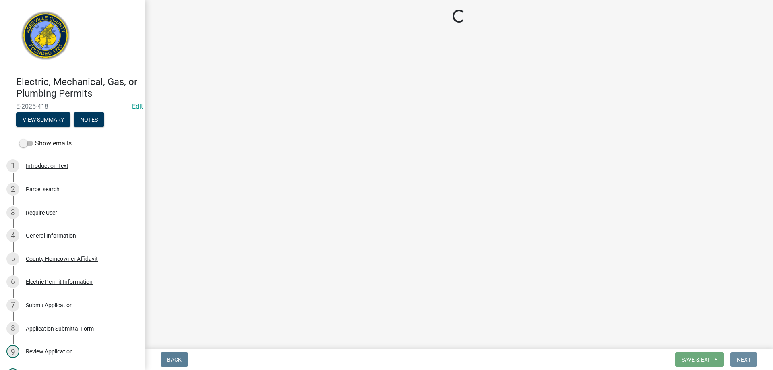
scroll to position [0, 0]
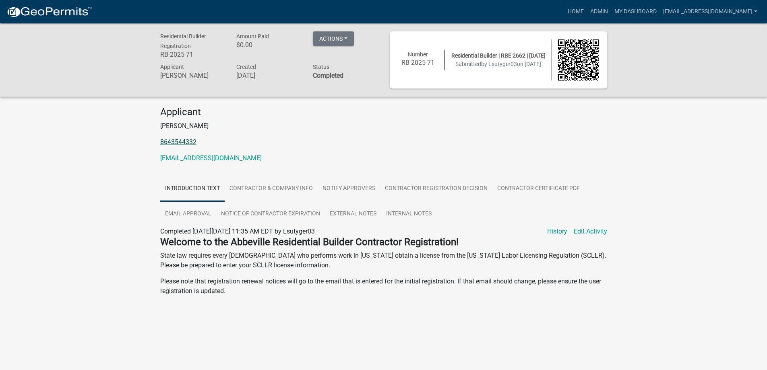
click at [182, 141] on link "8643544332" at bounding box center [178, 142] width 36 height 8
click at [199, 159] on link "bayouelectricllc@gmail.com" at bounding box center [210, 158] width 101 height 8
click at [181, 143] on link "8643544332" at bounding box center [178, 142] width 36 height 8
click at [557, 232] on link "History" at bounding box center [557, 232] width 20 height 10
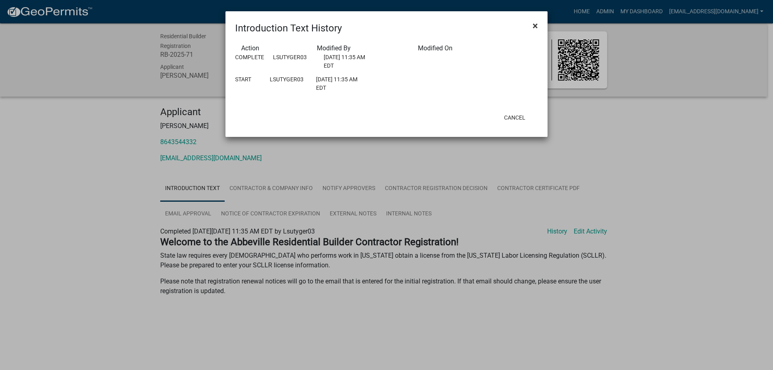
click at [535, 27] on span "×" at bounding box center [535, 25] width 5 height 11
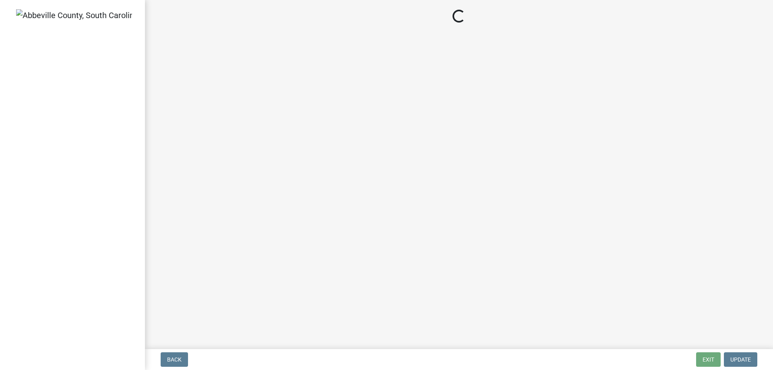
select select "3: 3"
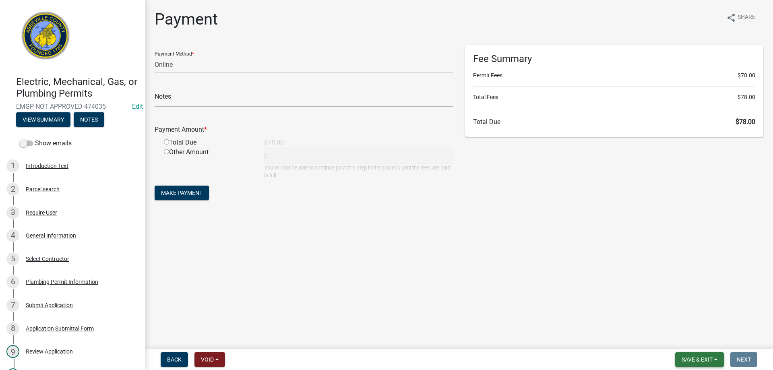
click at [702, 360] on span "Save & Exit" at bounding box center [697, 359] width 31 height 6
click at [695, 338] on button "Save & Exit" at bounding box center [692, 338] width 64 height 19
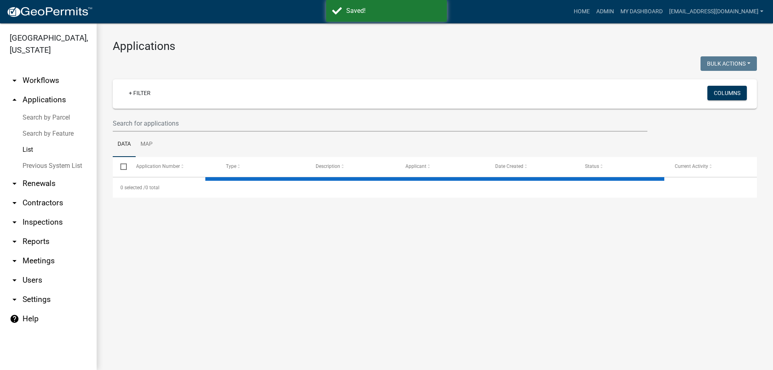
select select "3: 100"
